Goal: Navigation & Orientation: Understand site structure

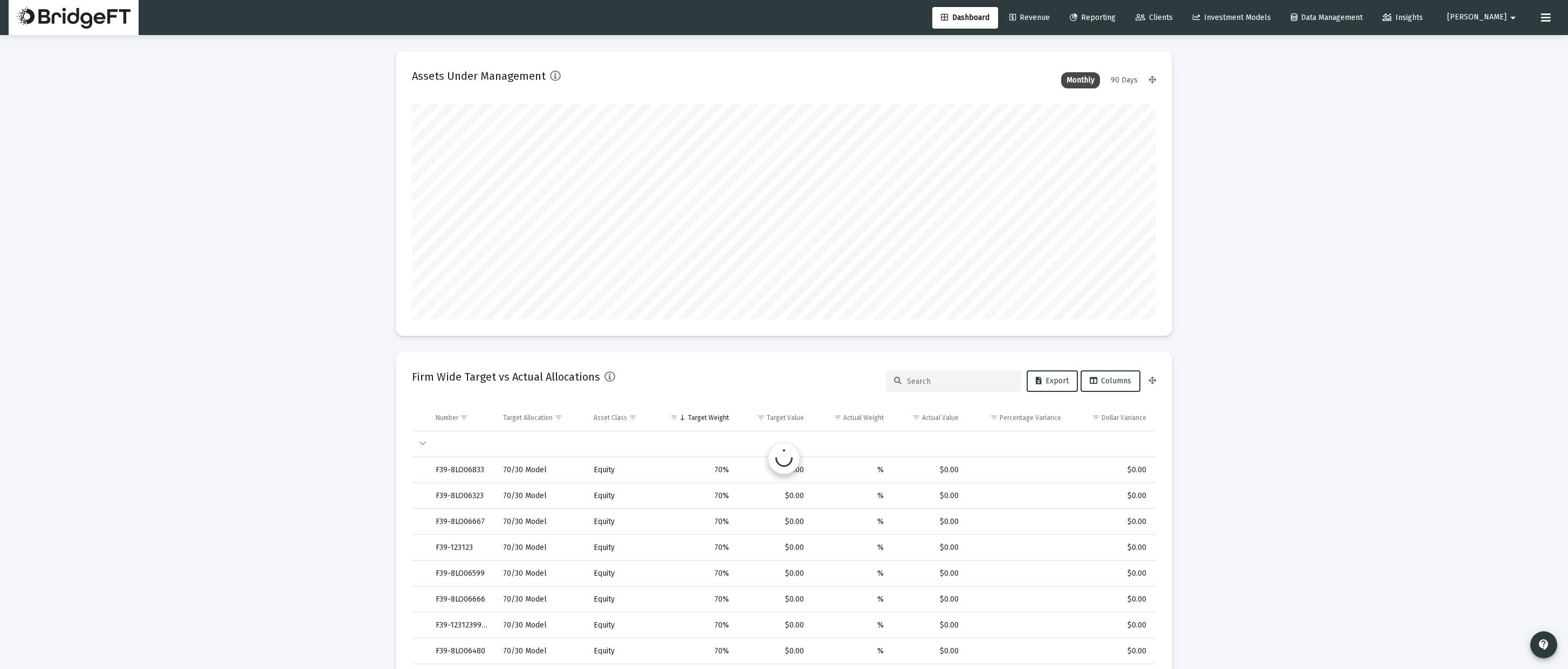
scroll to position [215, 401]
click at [1519, 25] on mat-icon "arrow_drop_down" at bounding box center [1512, 17] width 13 height 22
click at [1506, 19] on span "[PERSON_NAME]" at bounding box center [1477, 17] width 59 height 9
type input "[DATE]"
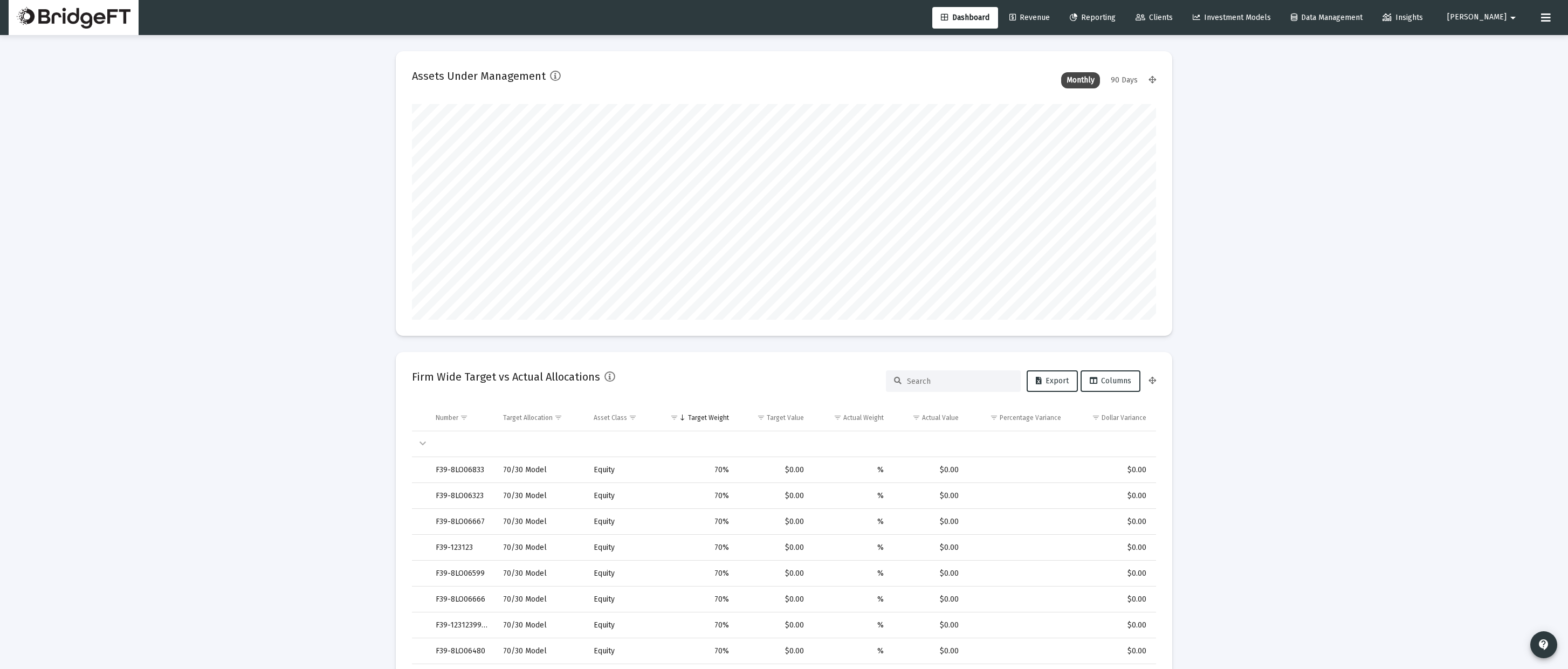
type input "[DATE]"
click at [1513, 15] on mat-icon "arrow_drop_down" at bounding box center [1512, 17] width 13 height 22
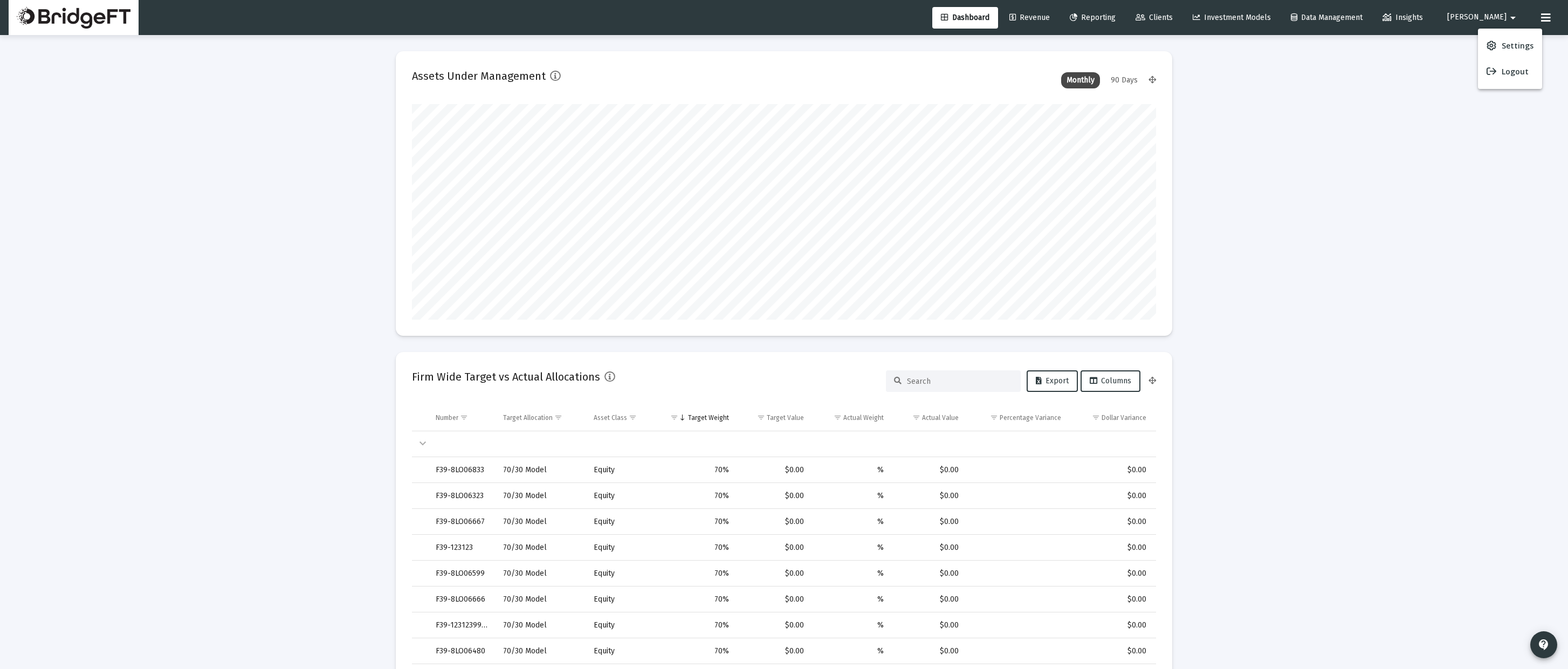
click at [1545, 15] on div at bounding box center [784, 334] width 1568 height 669
click at [1551, 19] on button at bounding box center [1545, 17] width 22 height 22
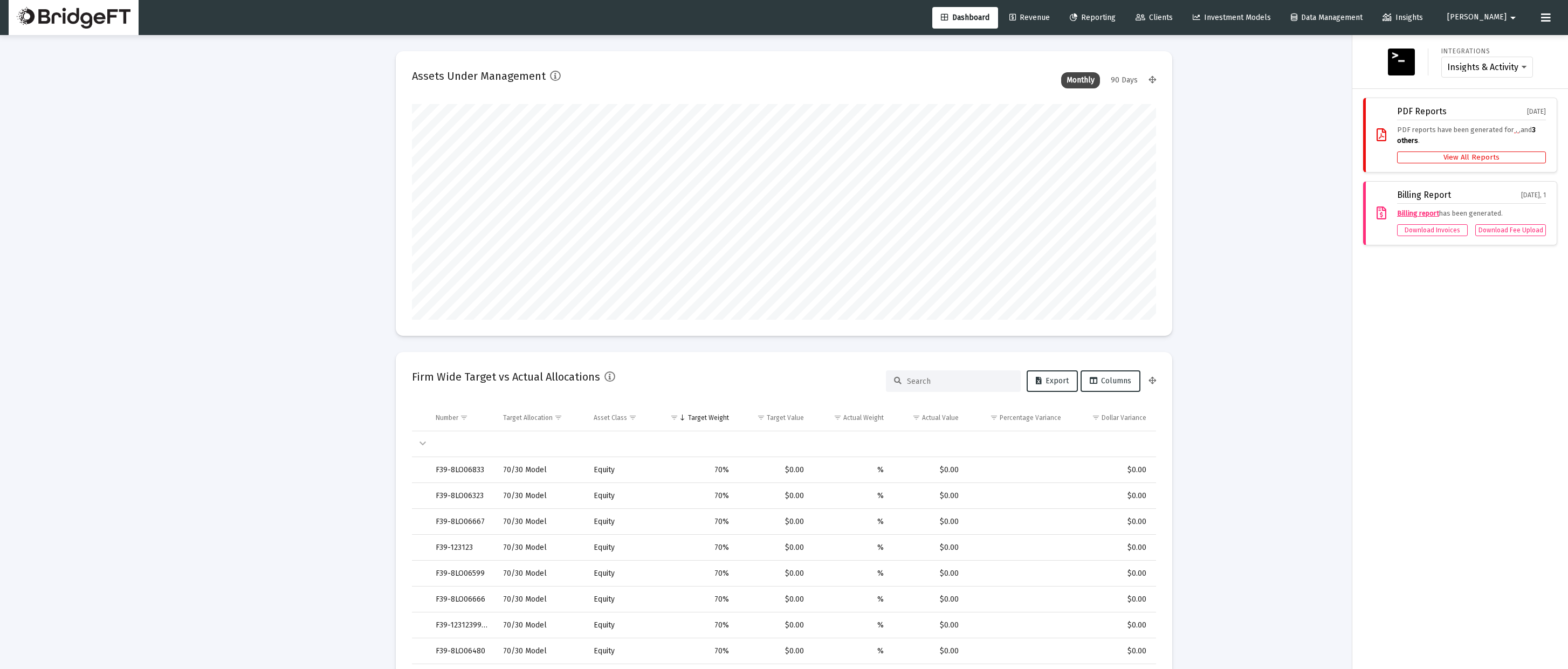
click at [1548, 19] on icon at bounding box center [1545, 17] width 10 height 13
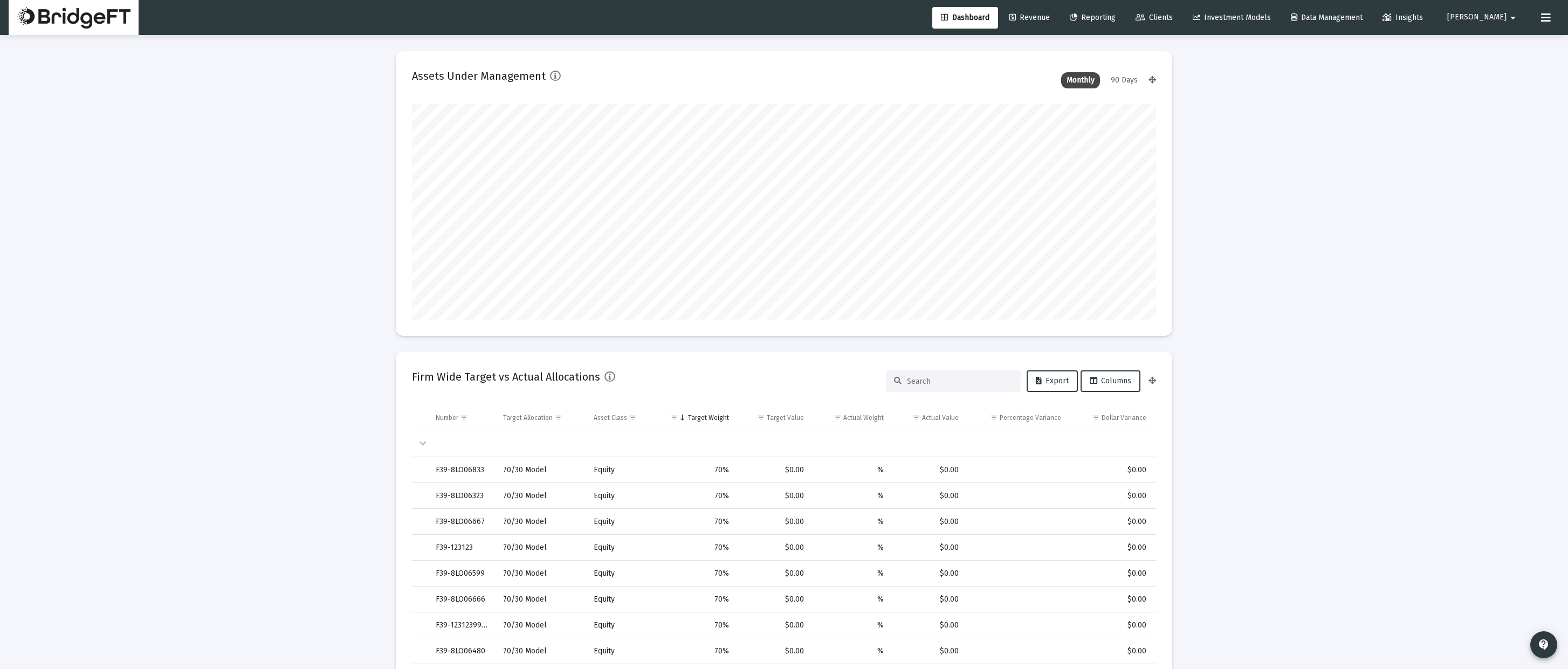
click at [100, 19] on img at bounding box center [74, 17] width 114 height 22
click at [1059, 23] on link "Revenue" at bounding box center [1030, 17] width 58 height 22
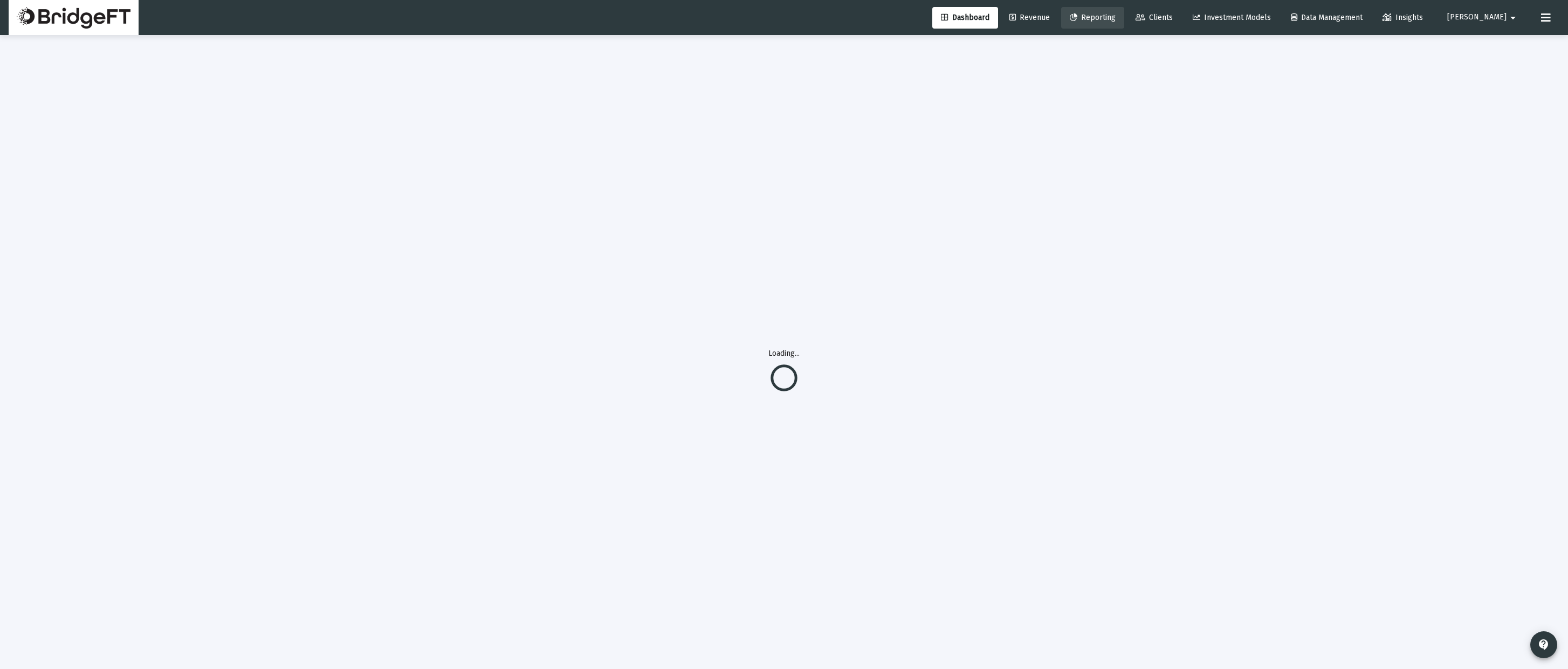
click at [1116, 19] on span "Reporting" at bounding box center [1093, 17] width 46 height 9
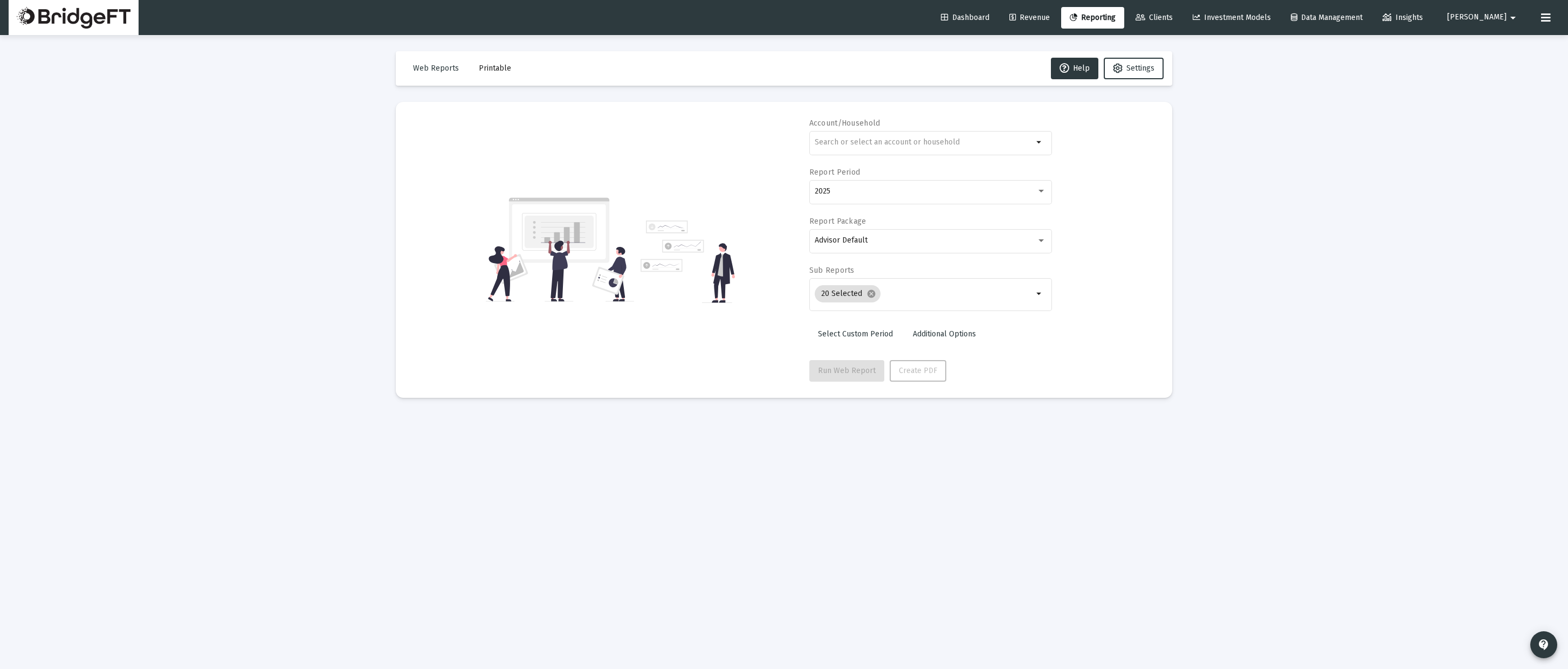
click at [1243, 5] on div "Dashboard Revenue Reporting Clients Investment Models Data Management Insights …" at bounding box center [784, 17] width 1551 height 35
click at [1250, 13] on link "Investment Models" at bounding box center [1232, 17] width 96 height 22
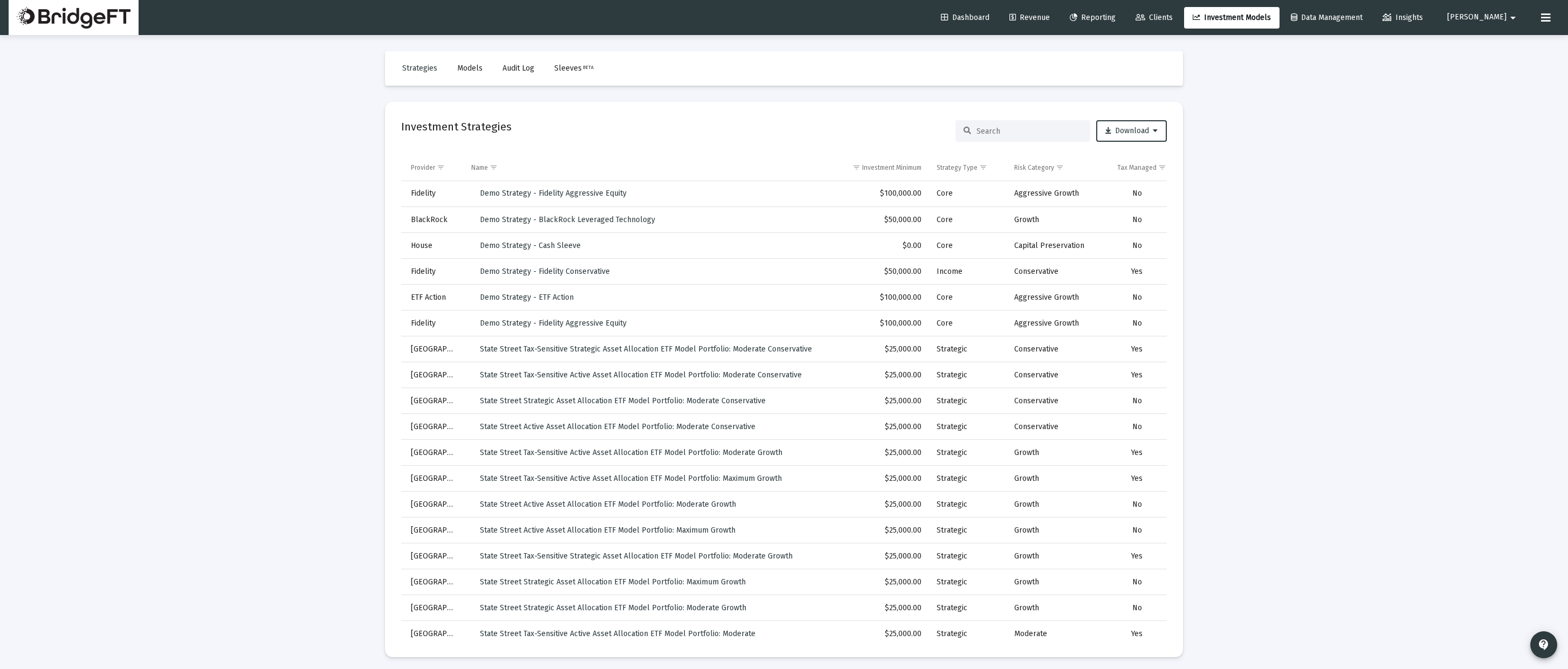
click at [1415, 23] on div "Dashboard Revenue Reporting Clients Investment Models Data Management Insights" at bounding box center [1183, 17] width 502 height 22
click at [1362, 16] on span "Data Management" at bounding box center [1327, 17] width 72 height 9
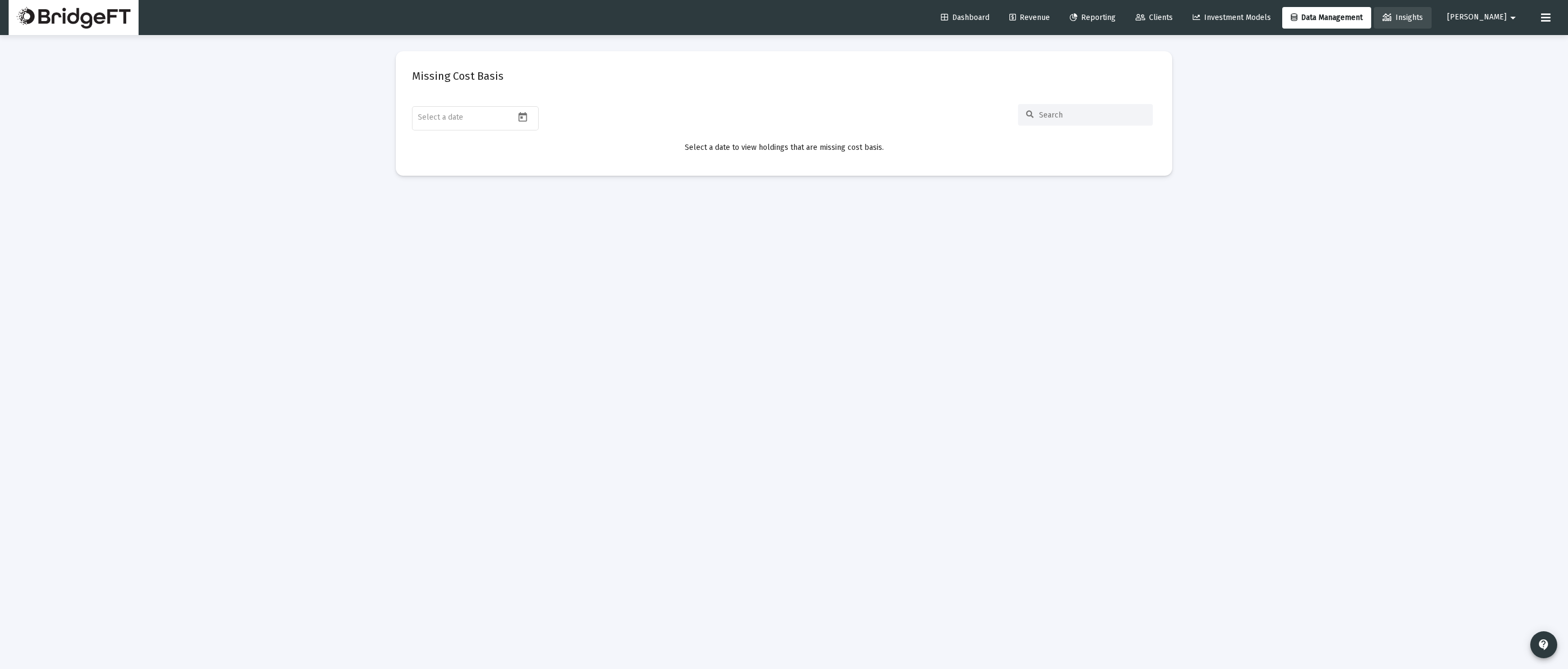
click at [1431, 27] on link "Insights" at bounding box center [1402, 17] width 58 height 22
